Goal: Task Accomplishment & Management: Manage account settings

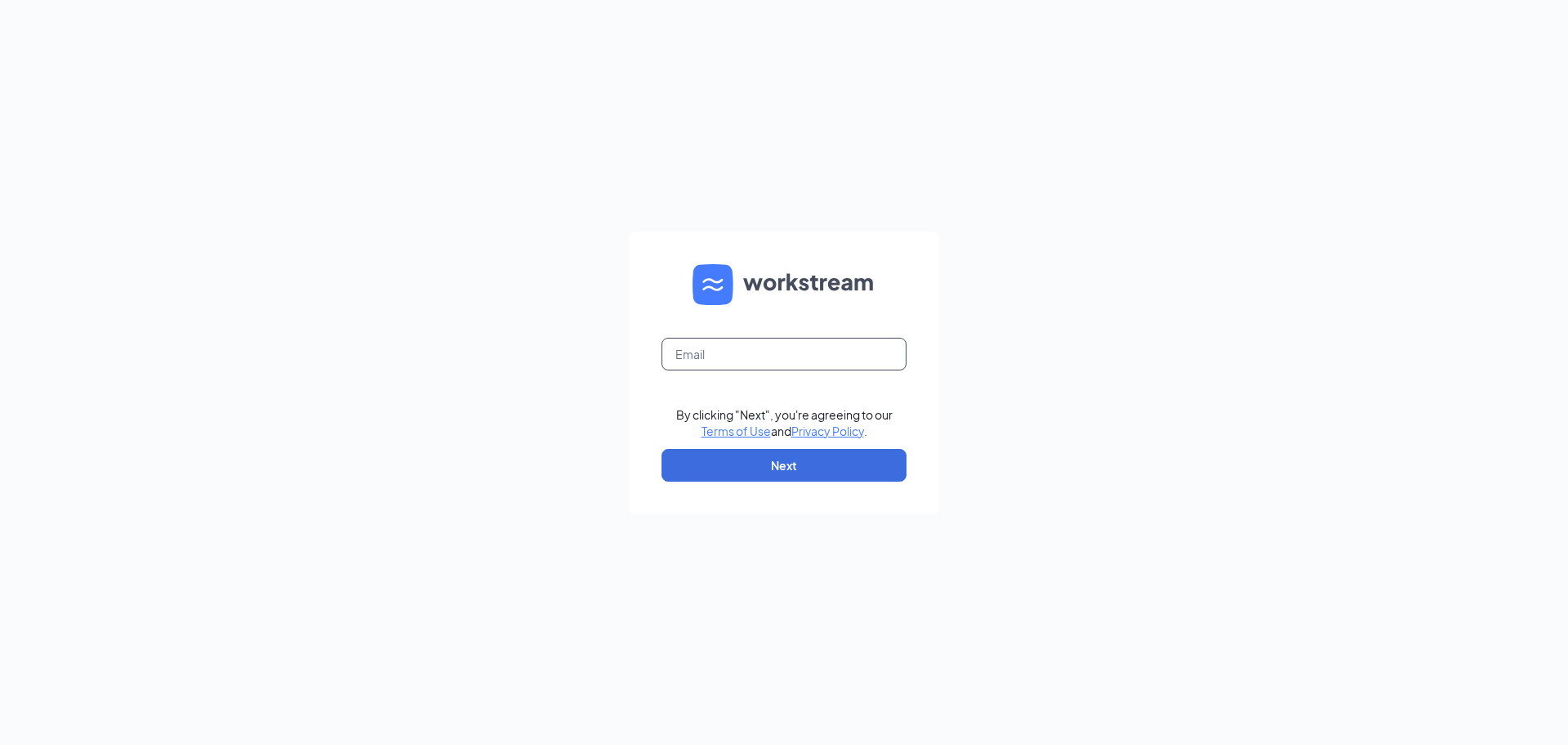
click at [809, 352] on input "text" at bounding box center [784, 354] width 245 height 33
type input "[EMAIL_ADDRESS][DOMAIN_NAME]"
click at [804, 465] on button "Next" at bounding box center [784, 465] width 245 height 33
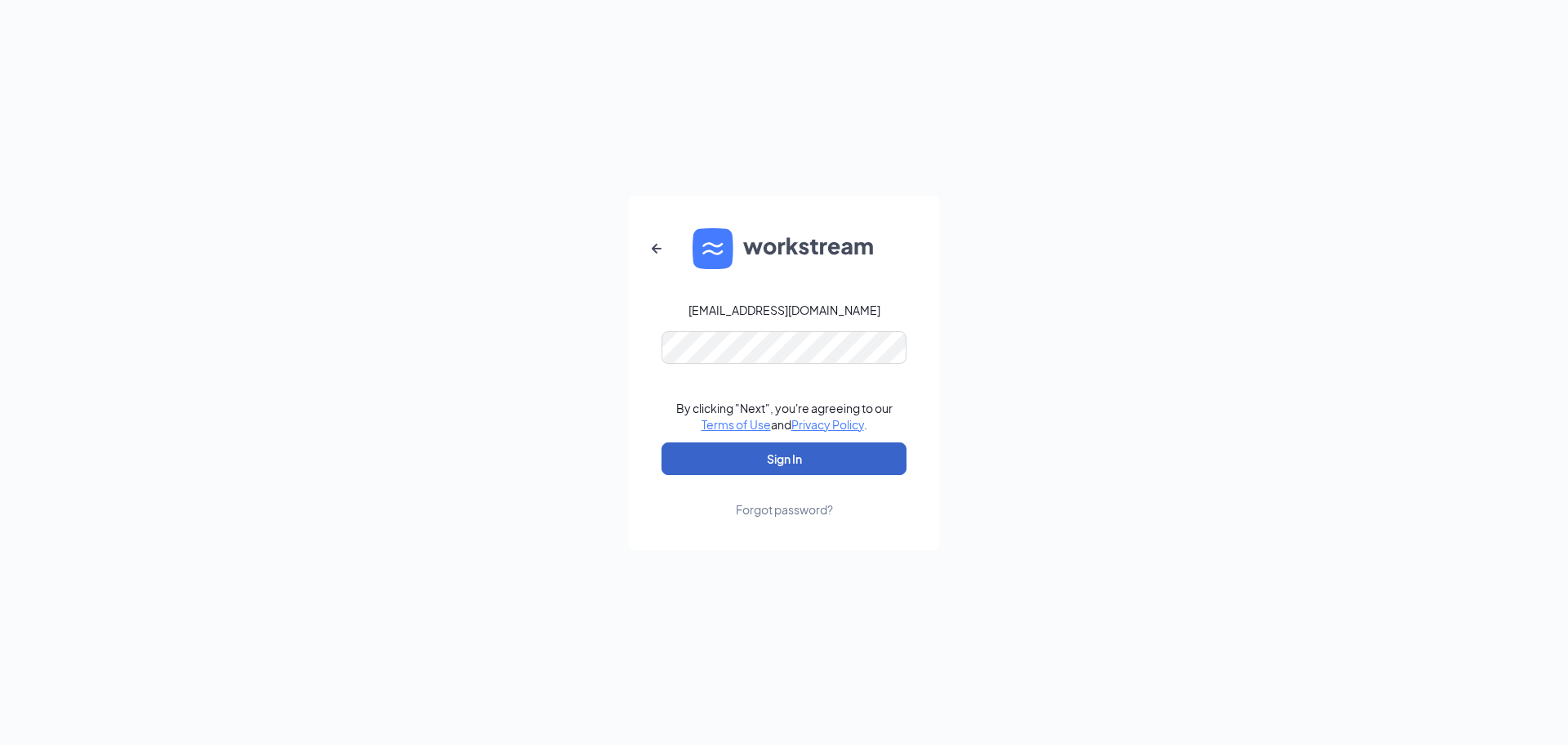
click at [812, 458] on button "Sign In" at bounding box center [784, 458] width 245 height 33
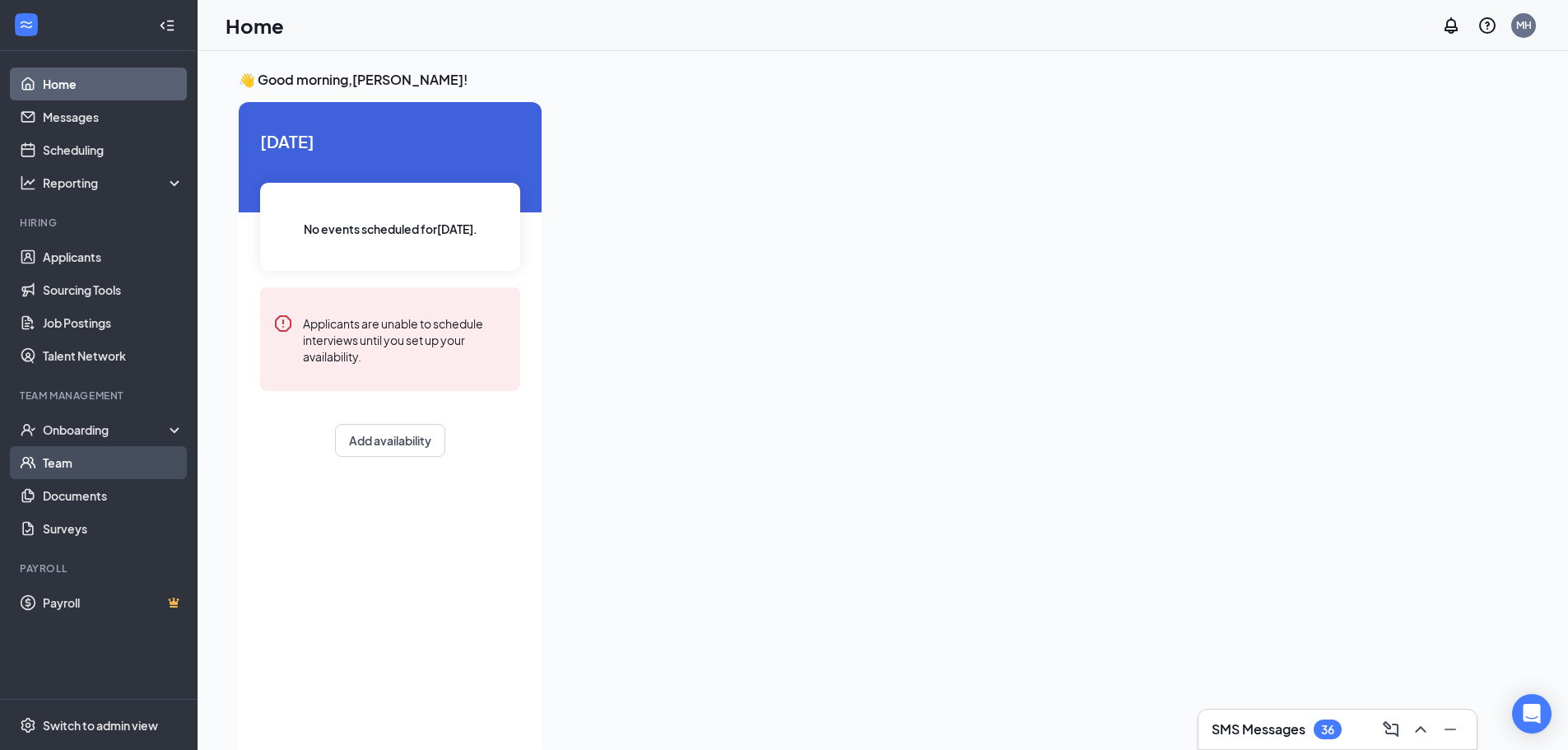
click at [63, 466] on link "Team" at bounding box center [113, 462] width 141 height 33
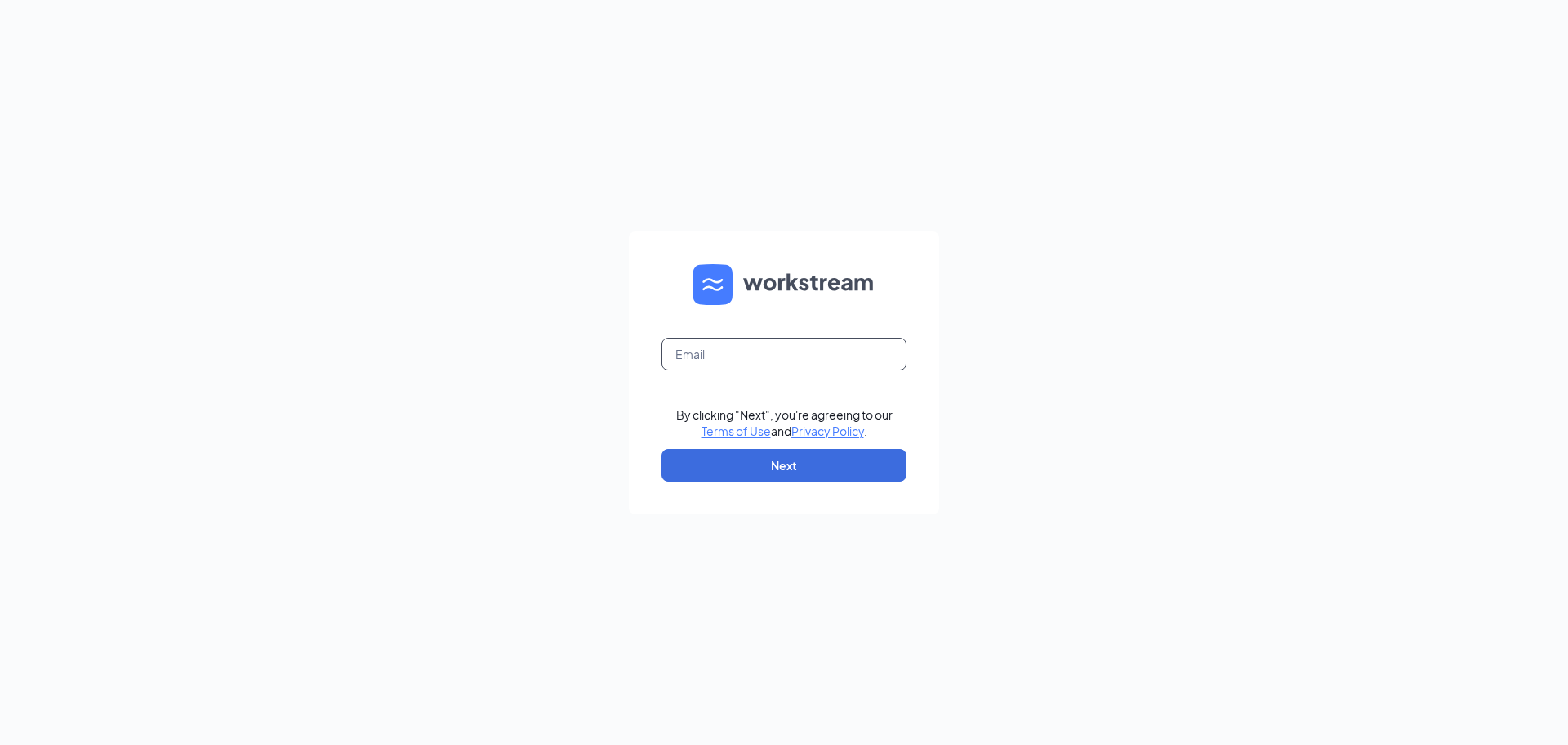
click at [811, 344] on input "text" at bounding box center [784, 354] width 245 height 33
type input "[EMAIL_ADDRESS][DOMAIN_NAME]"
click at [805, 465] on button "Next" at bounding box center [784, 465] width 245 height 33
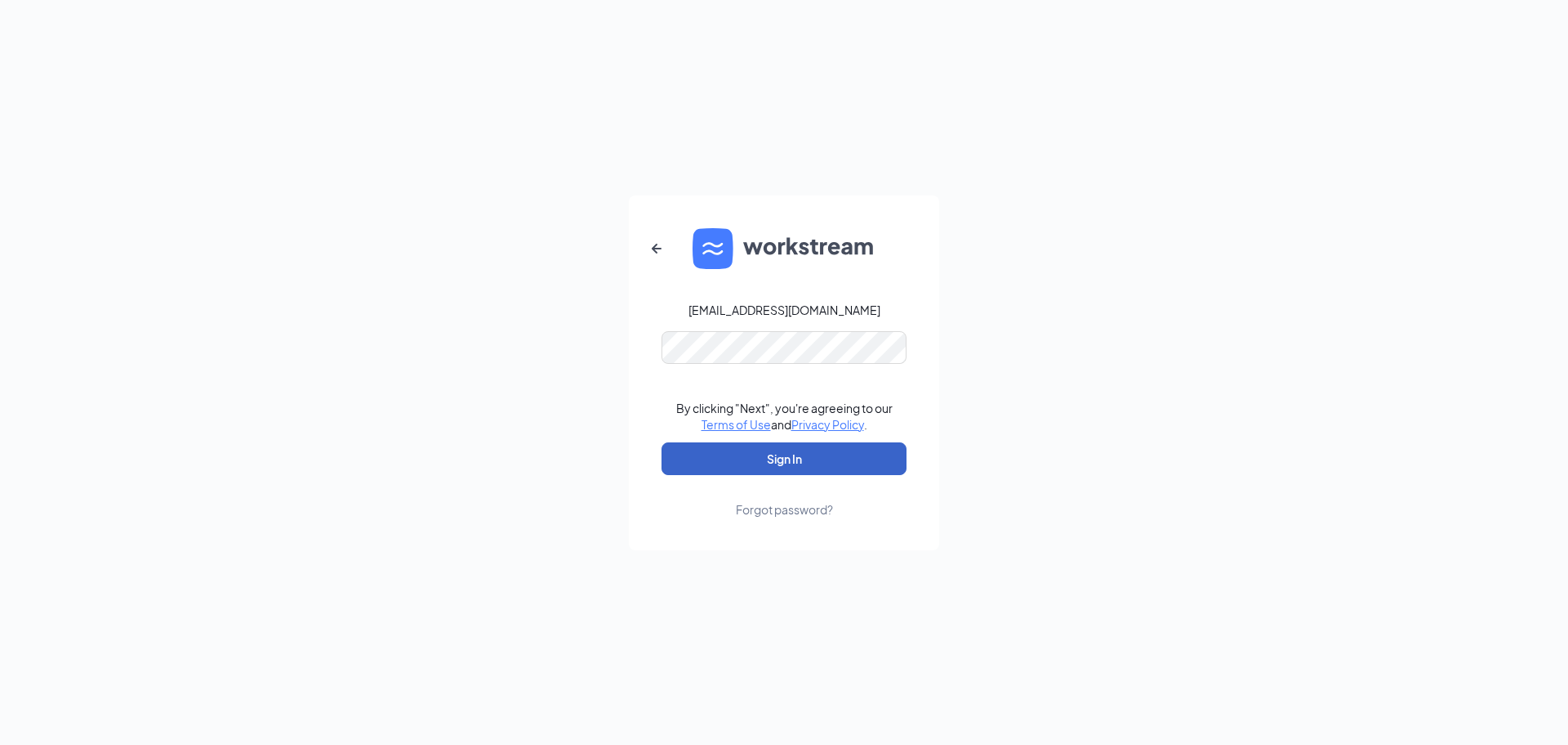
click at [815, 462] on button "Sign In" at bounding box center [784, 458] width 245 height 33
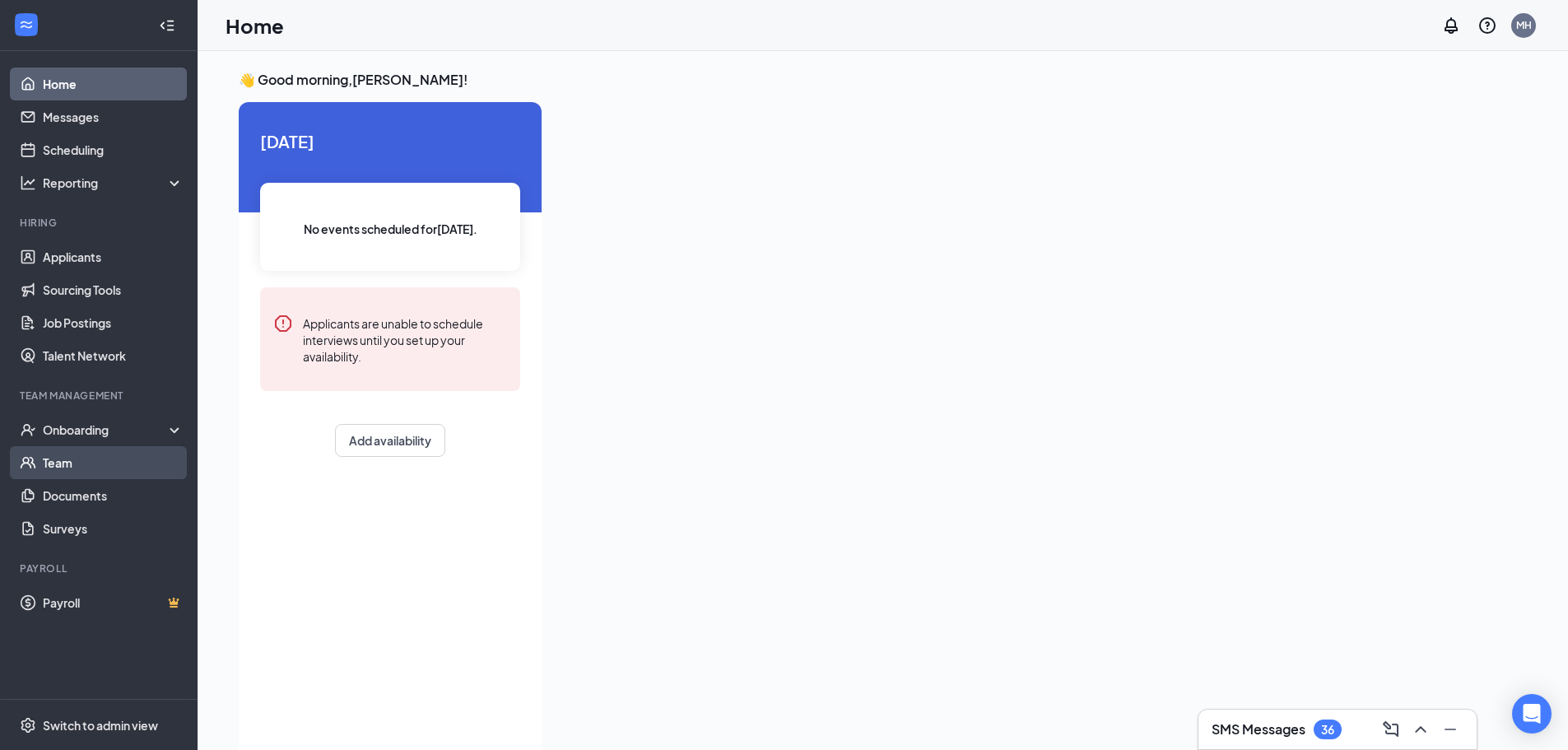
click at [64, 461] on link "Team" at bounding box center [113, 462] width 141 height 33
